Goal: Obtain resource: Download file/media

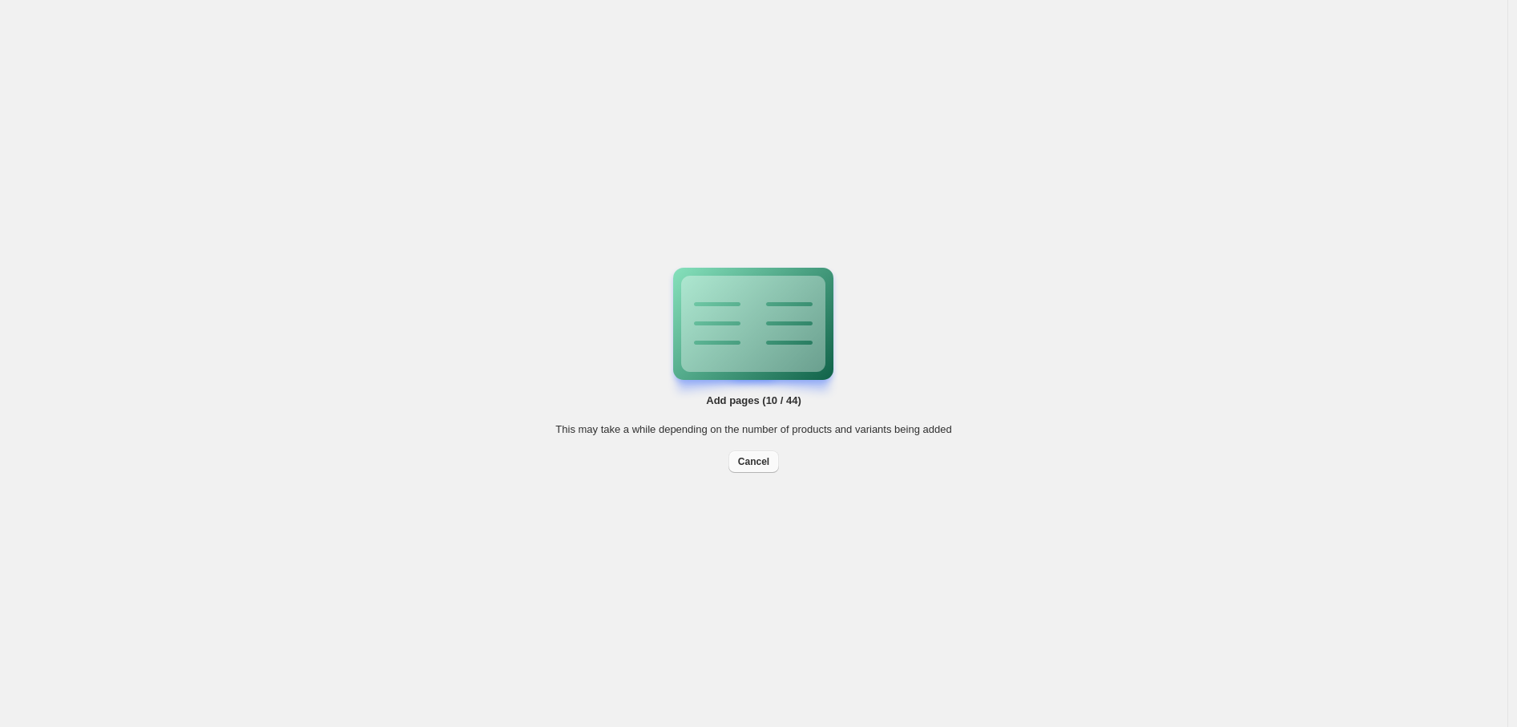
click at [758, 462] on span "Cancel" at bounding box center [753, 461] width 31 height 13
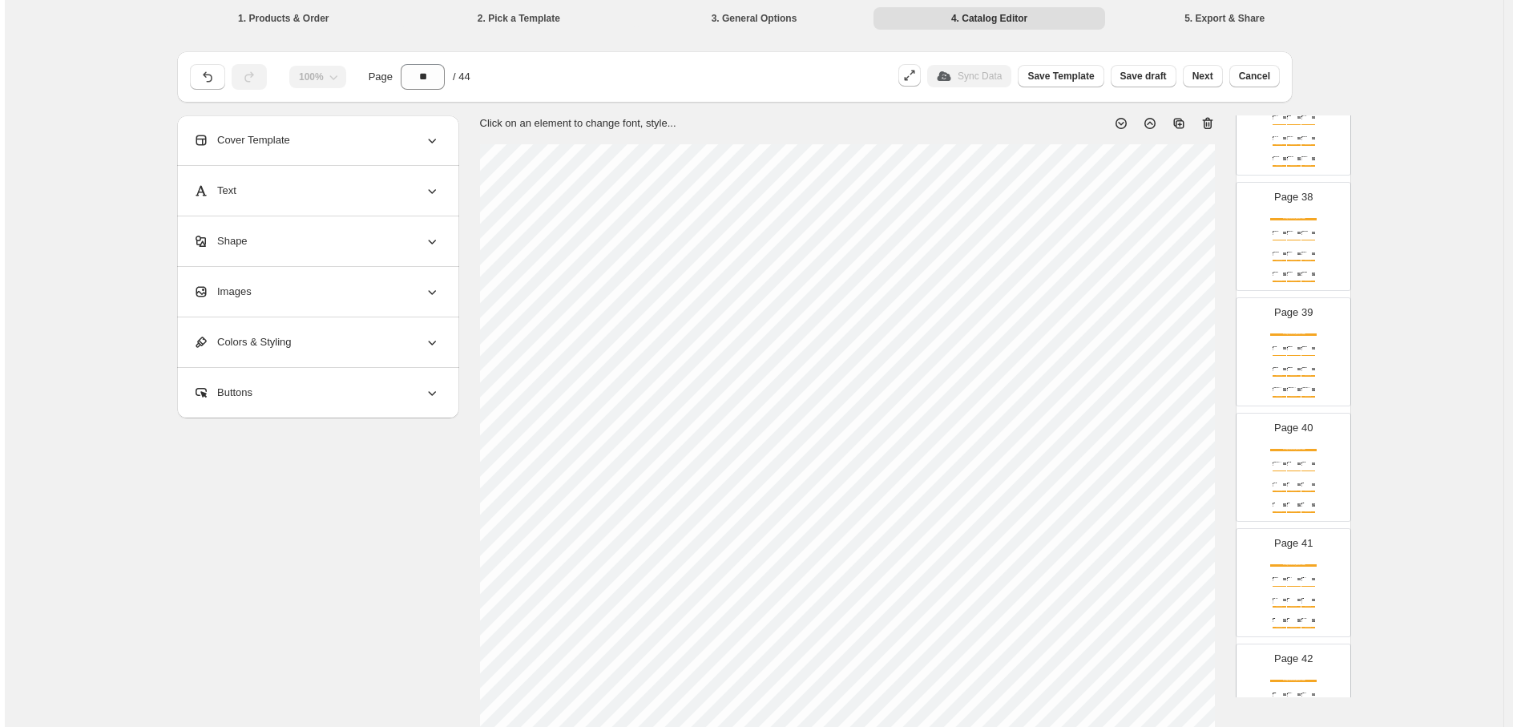
scroll to position [4606, 0]
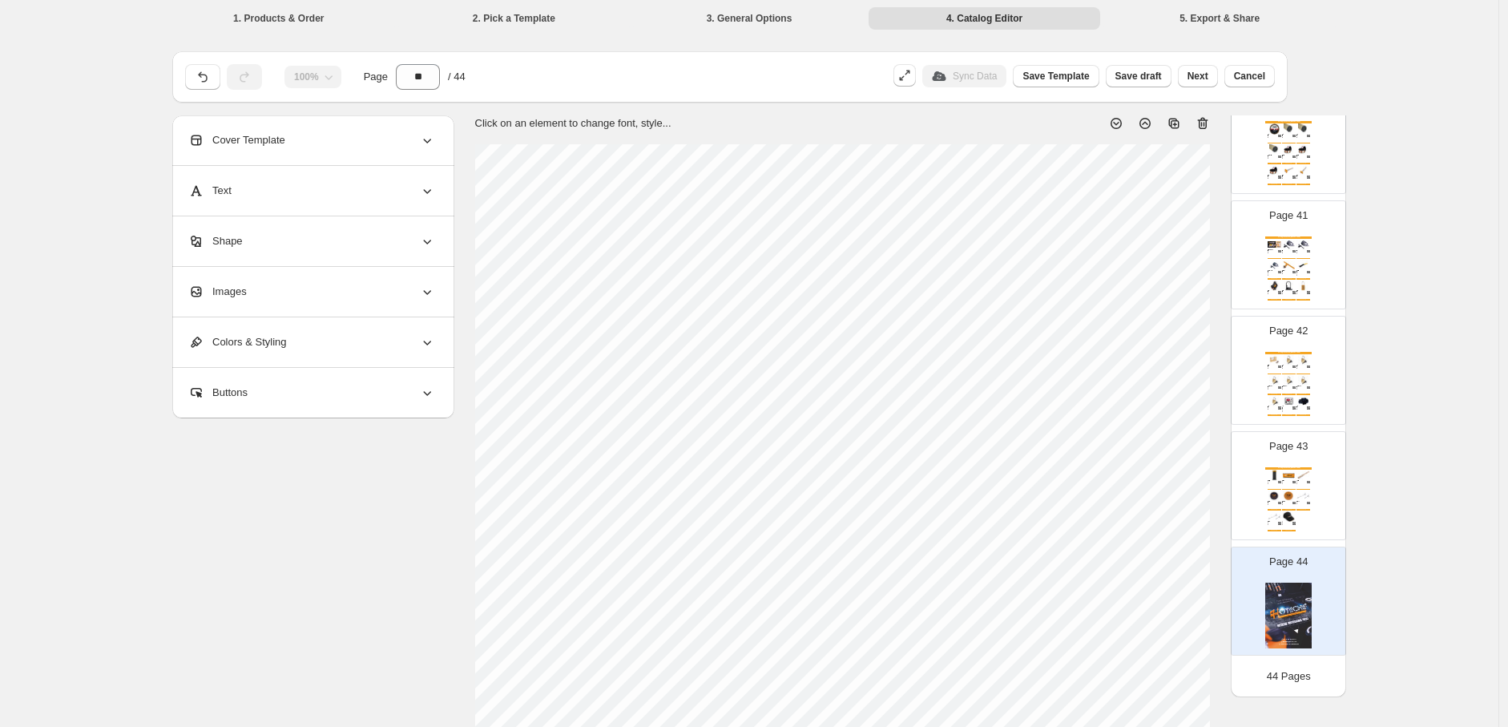
click at [1296, 495] on img at bounding box center [1303, 495] width 14 height 10
type input "**"
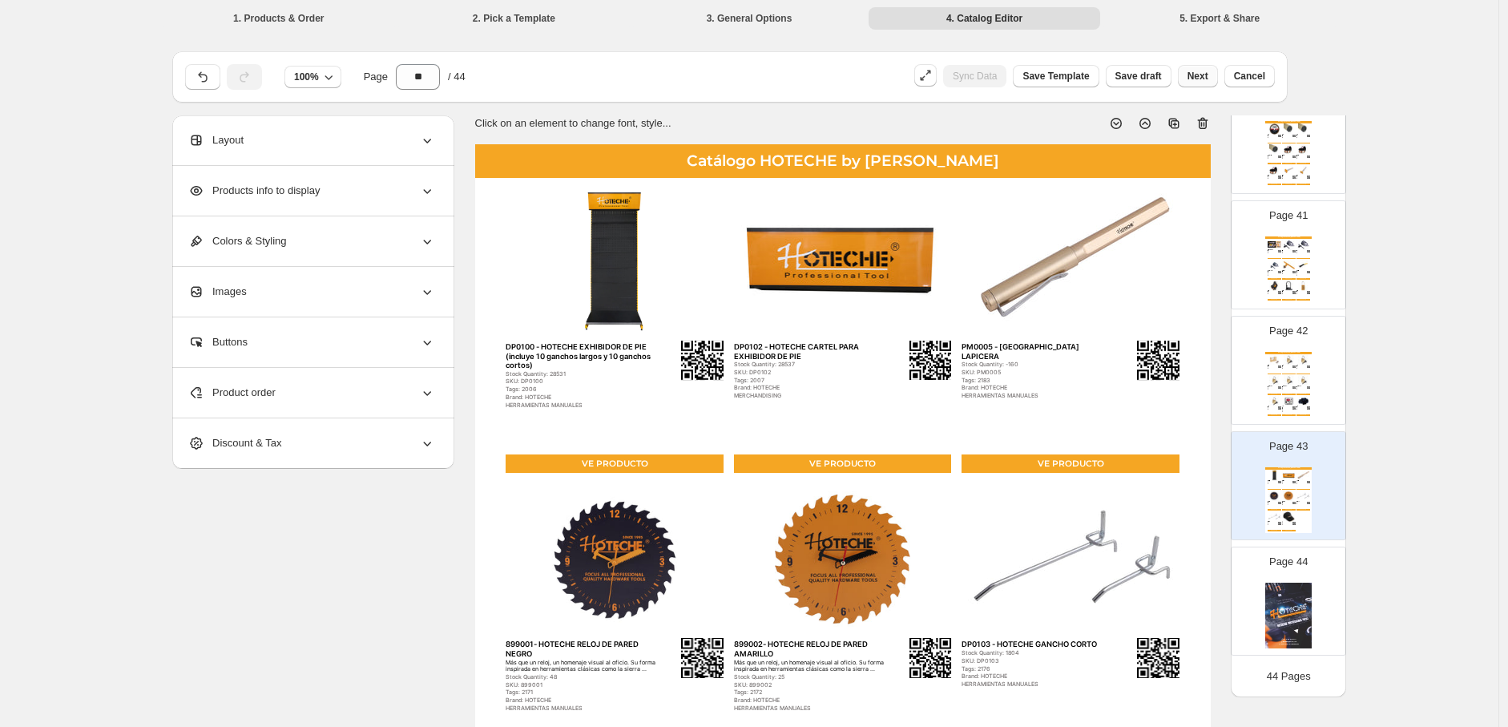
click at [1208, 81] on span "Next" at bounding box center [1198, 76] width 21 height 13
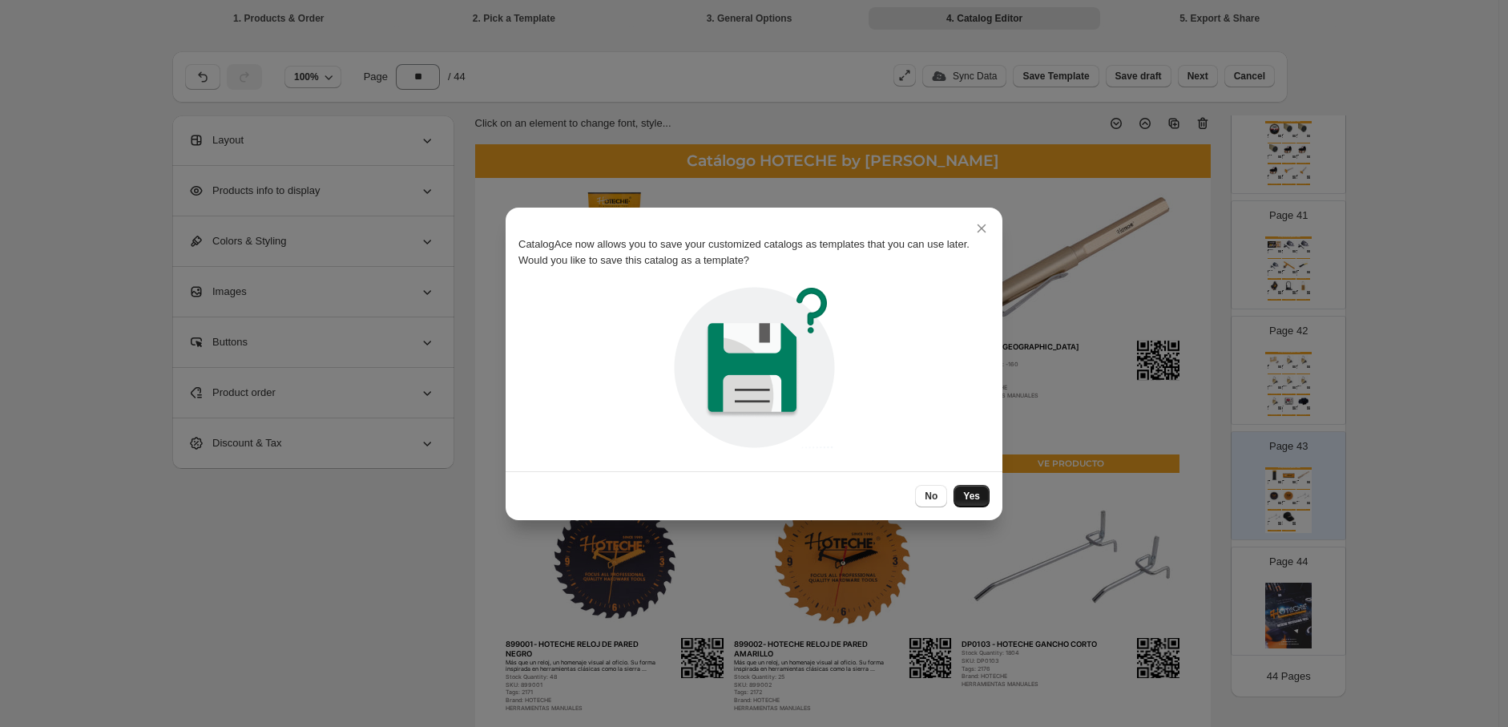
click at [964, 499] on button "Yes" at bounding box center [972, 496] width 36 height 22
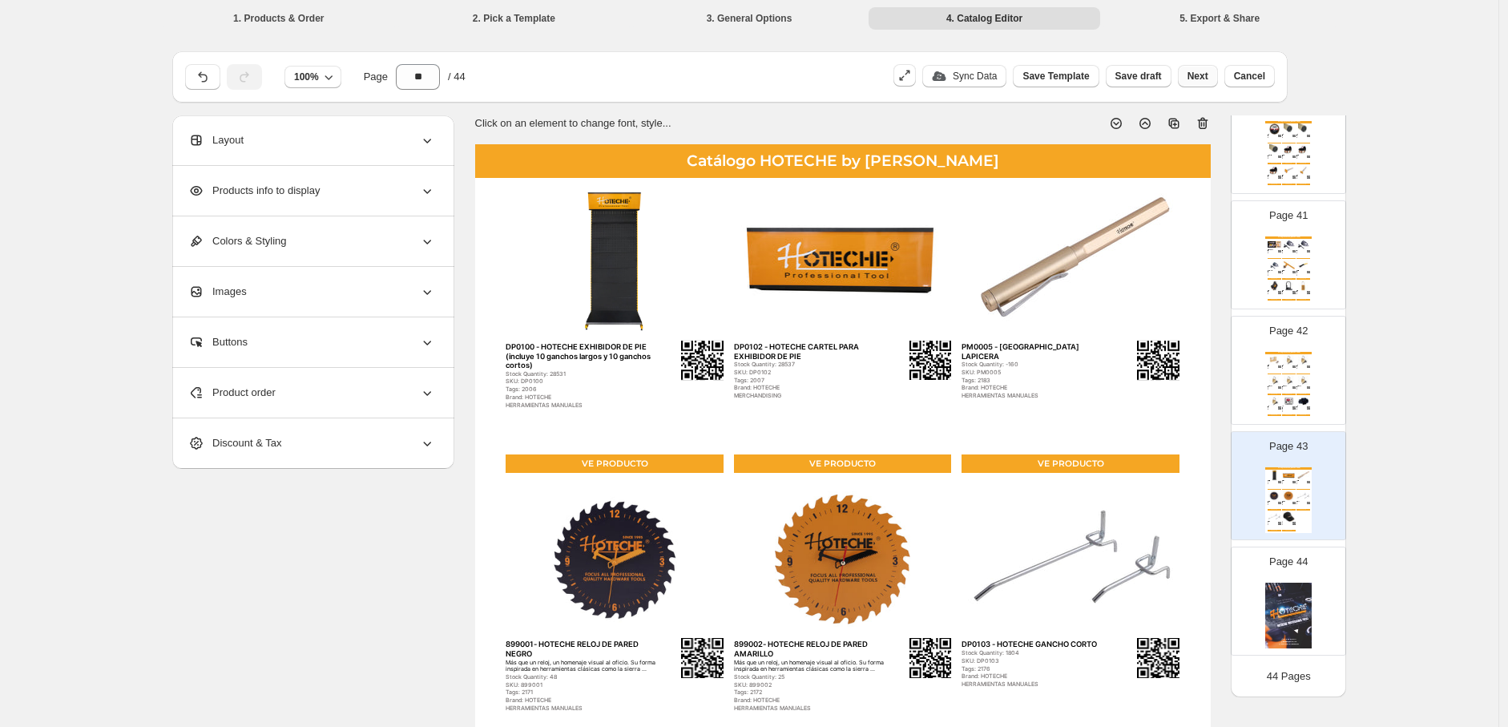
click at [1205, 83] on button "Next" at bounding box center [1198, 76] width 40 height 22
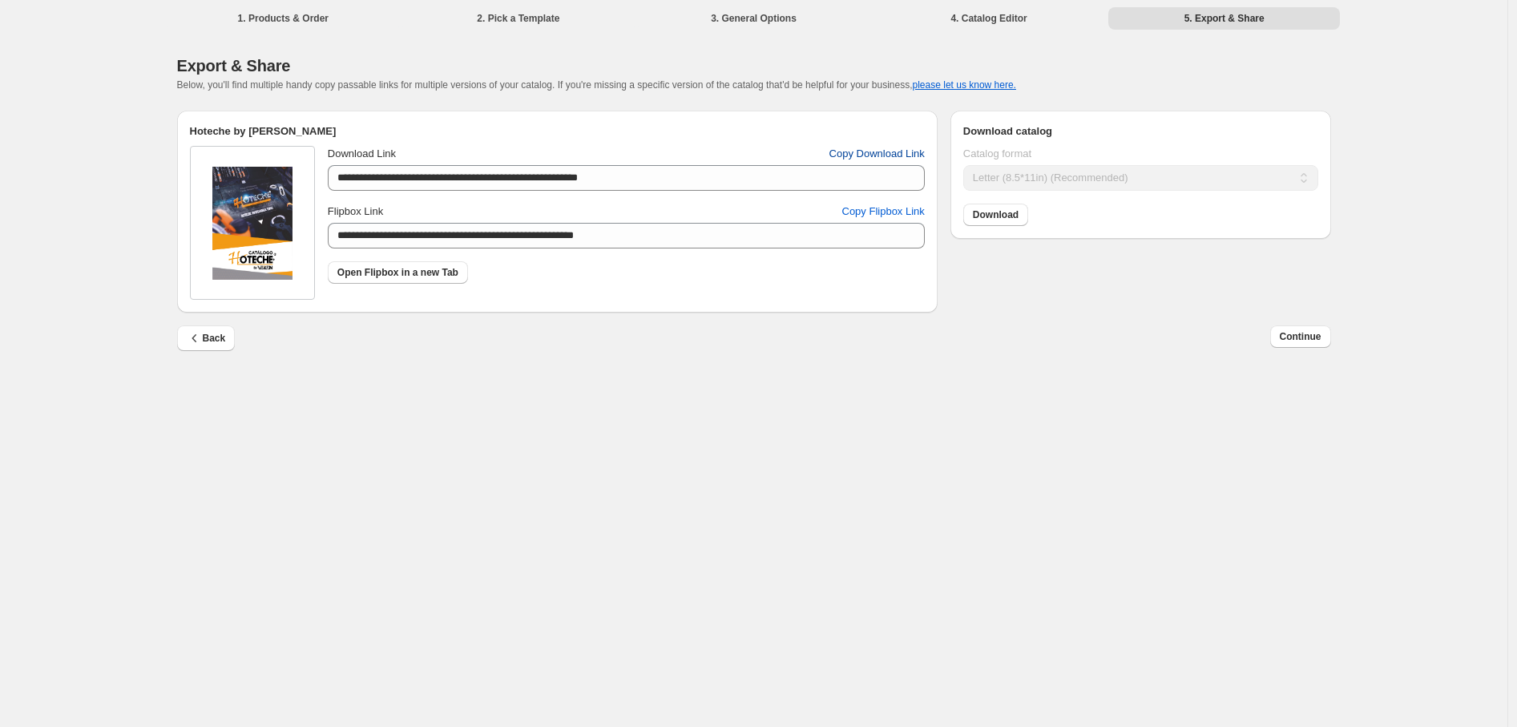
click at [907, 152] on span "Copy Download Link" at bounding box center [876, 154] width 95 height 16
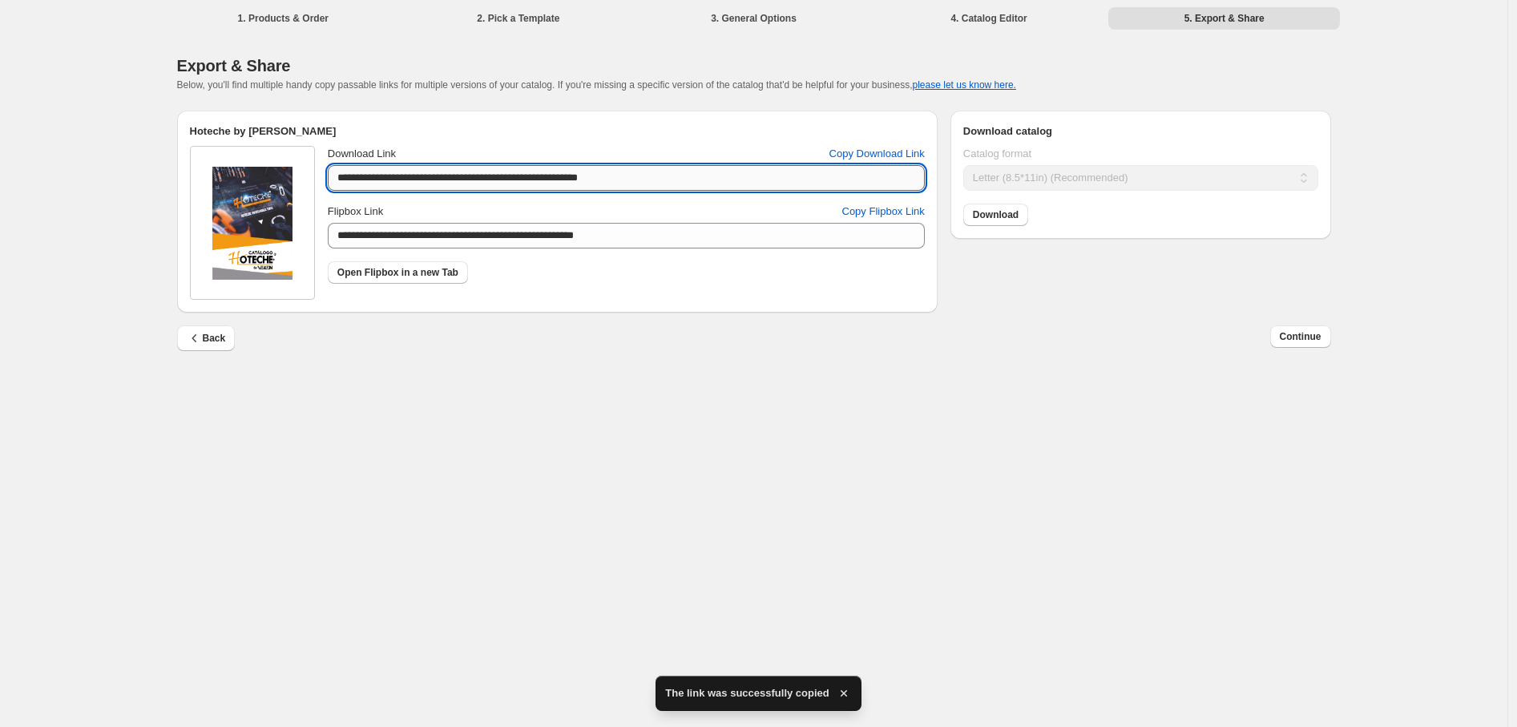
click at [756, 180] on input "**********" at bounding box center [626, 178] width 597 height 26
click at [1276, 341] on button "Continue" at bounding box center [1300, 336] width 61 height 22
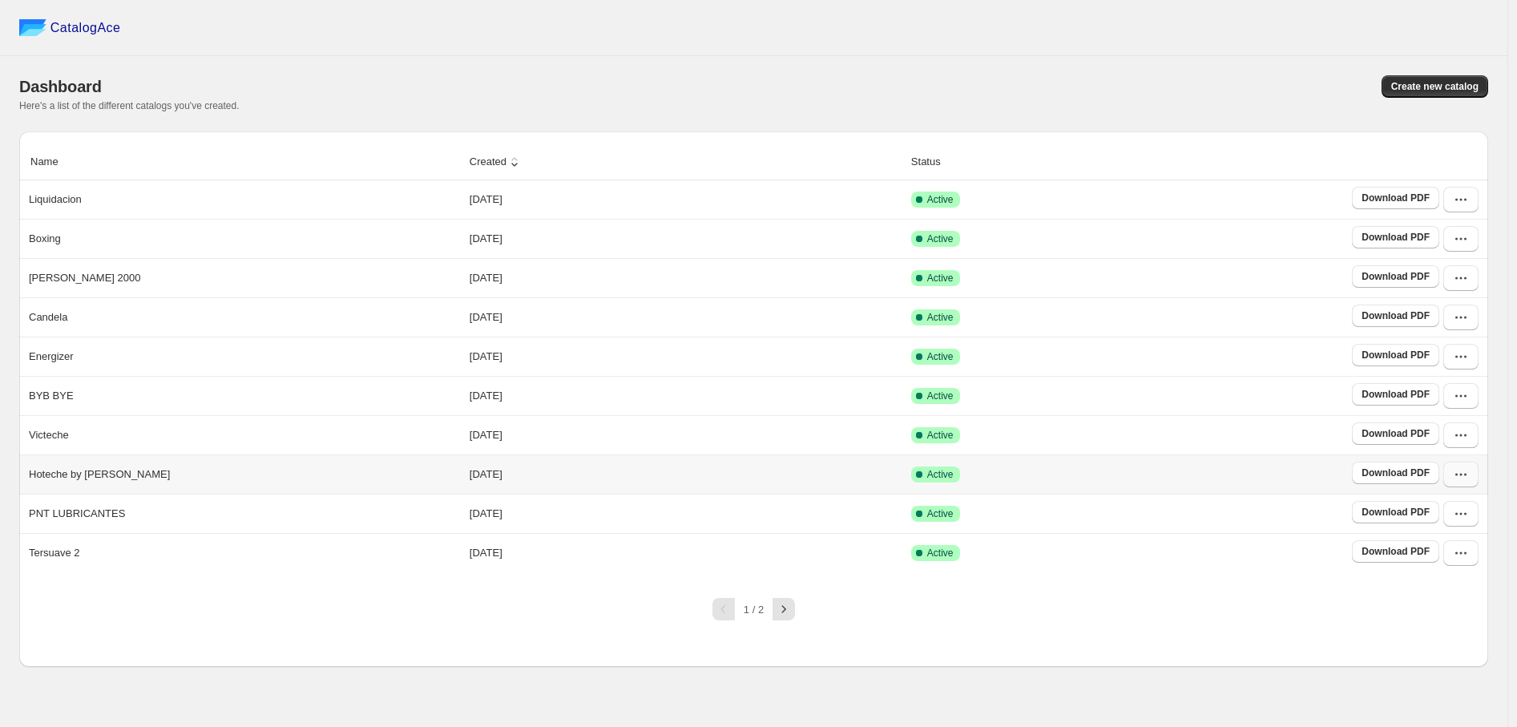
click at [1459, 477] on icon "button" at bounding box center [1461, 474] width 16 height 16
click at [1456, 256] on span "View catalog" at bounding box center [1448, 251] width 58 height 12
click at [1443, 284] on span "View catalog links" at bounding box center [1448, 286] width 58 height 28
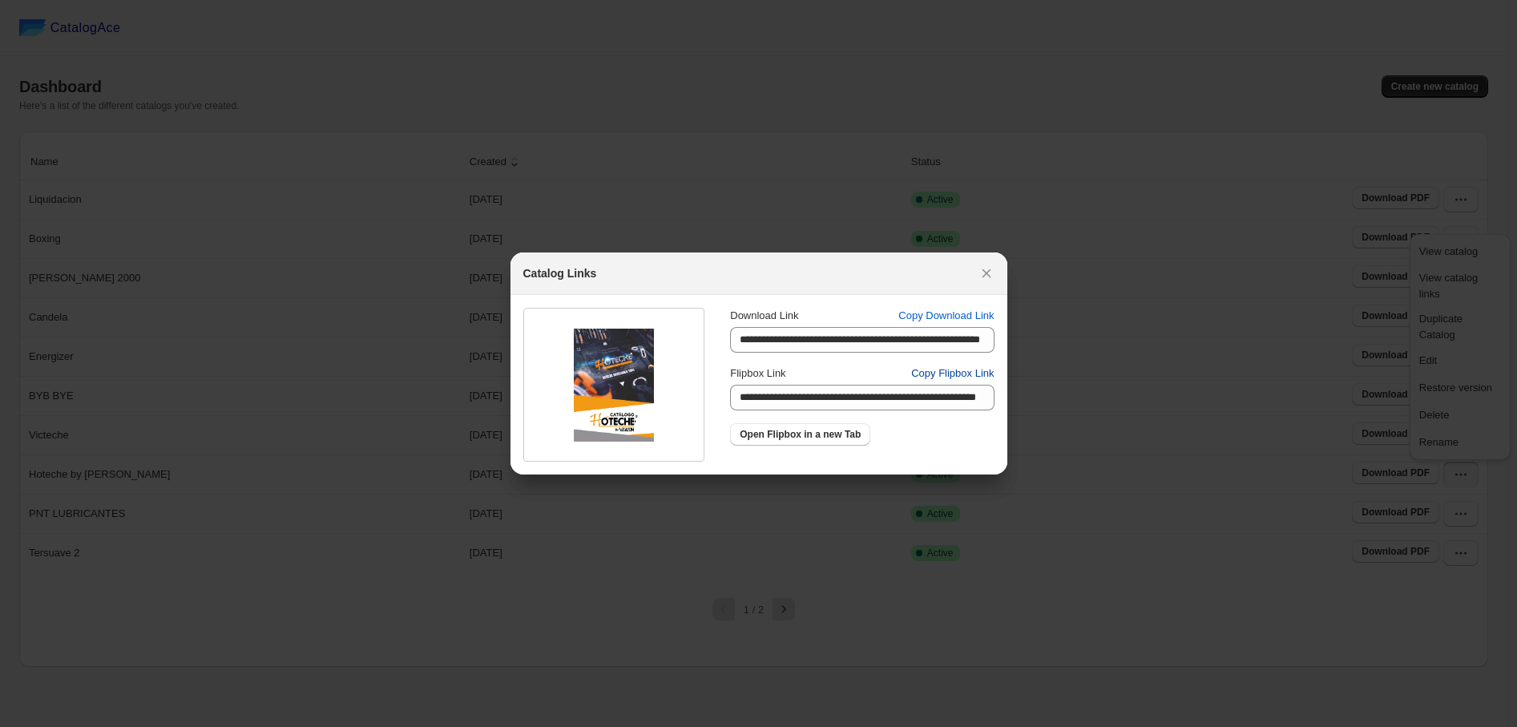
click at [971, 381] on span "Copy Flipbox Link" at bounding box center [952, 373] width 83 height 16
click at [986, 281] on button ":rv:" at bounding box center [986, 273] width 22 height 22
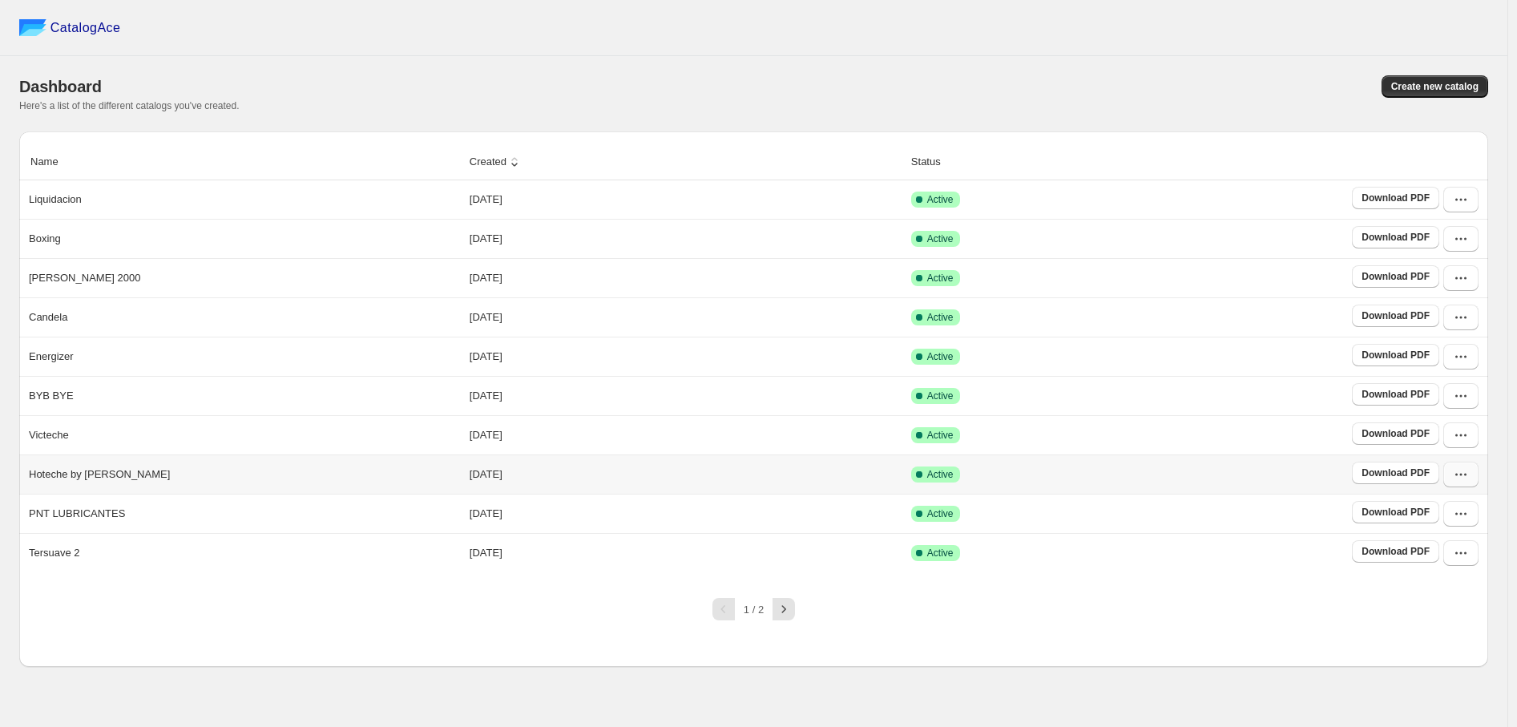
click at [1467, 482] on icon "button" at bounding box center [1461, 474] width 16 height 16
click at [1400, 484] on link "Download PDF" at bounding box center [1395, 473] width 87 height 22
